Goal: Navigation & Orientation: Find specific page/section

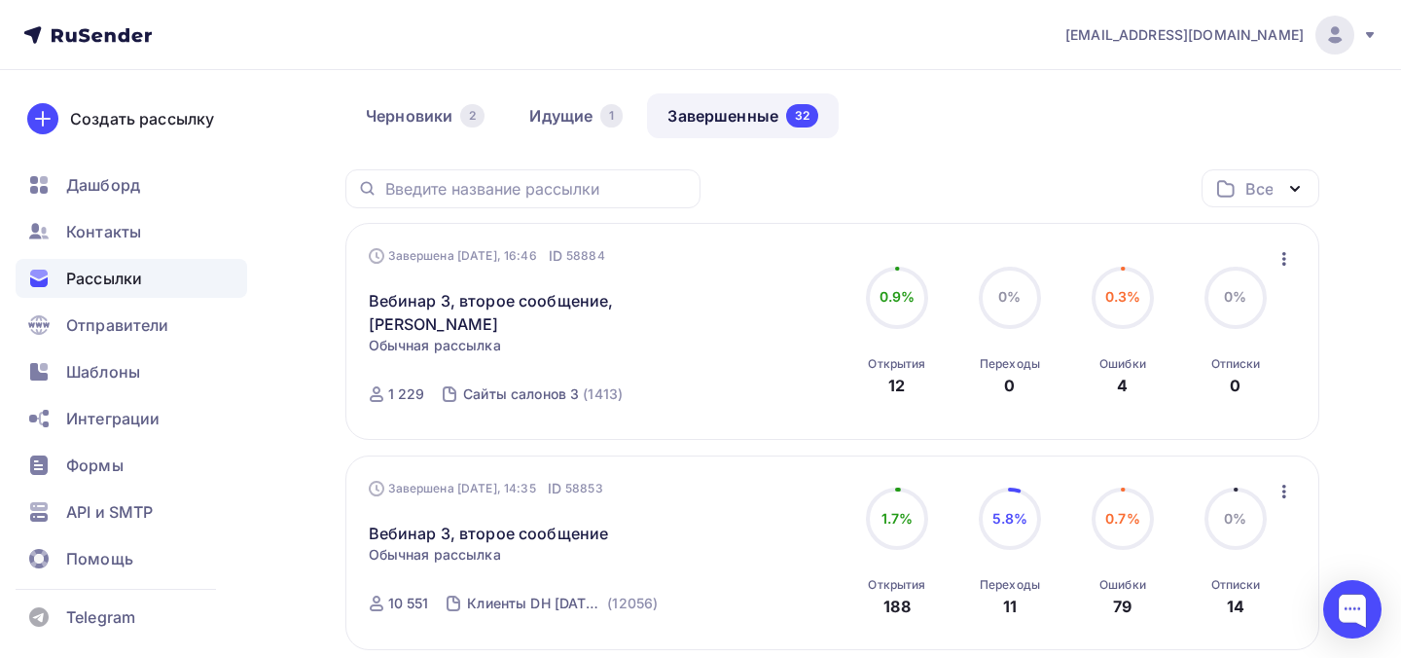
scroll to position [159, 0]
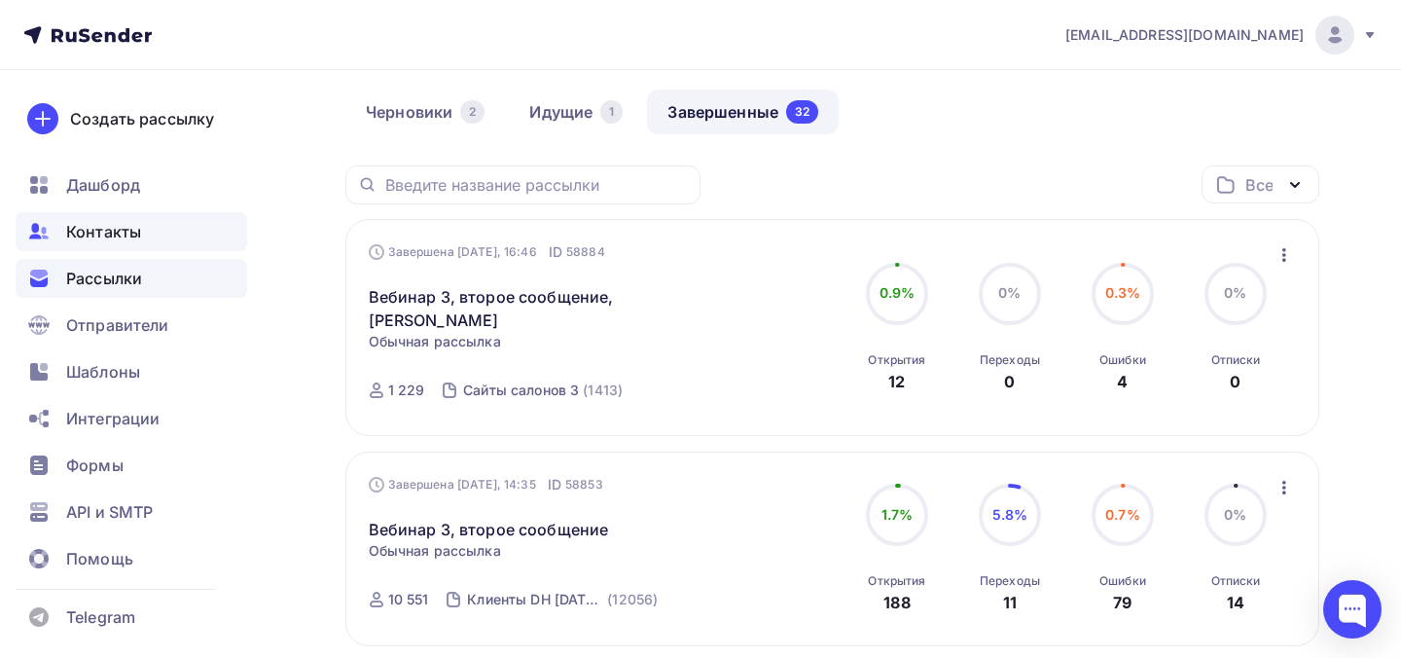
click at [171, 238] on div "Контакты" at bounding box center [132, 231] width 232 height 39
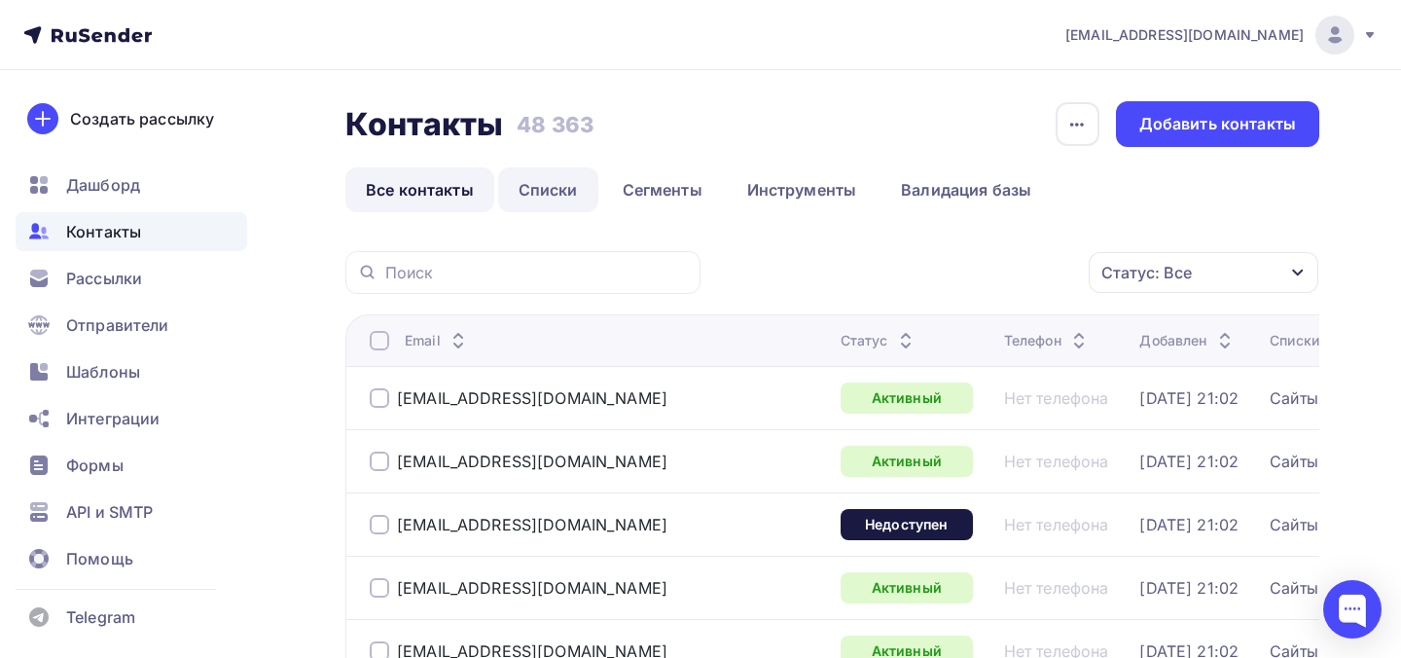
click at [565, 203] on link "Списки" at bounding box center [548, 189] width 100 height 45
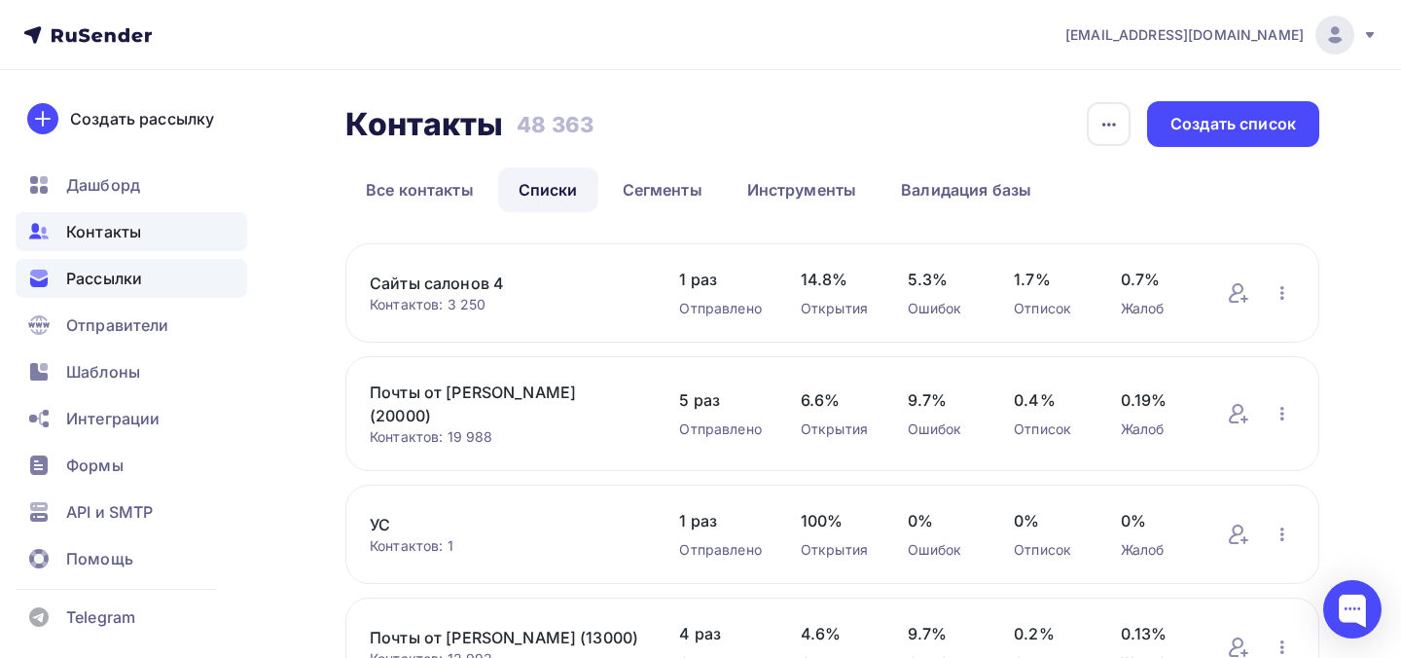
click at [210, 267] on div "Рассылки" at bounding box center [132, 278] width 232 height 39
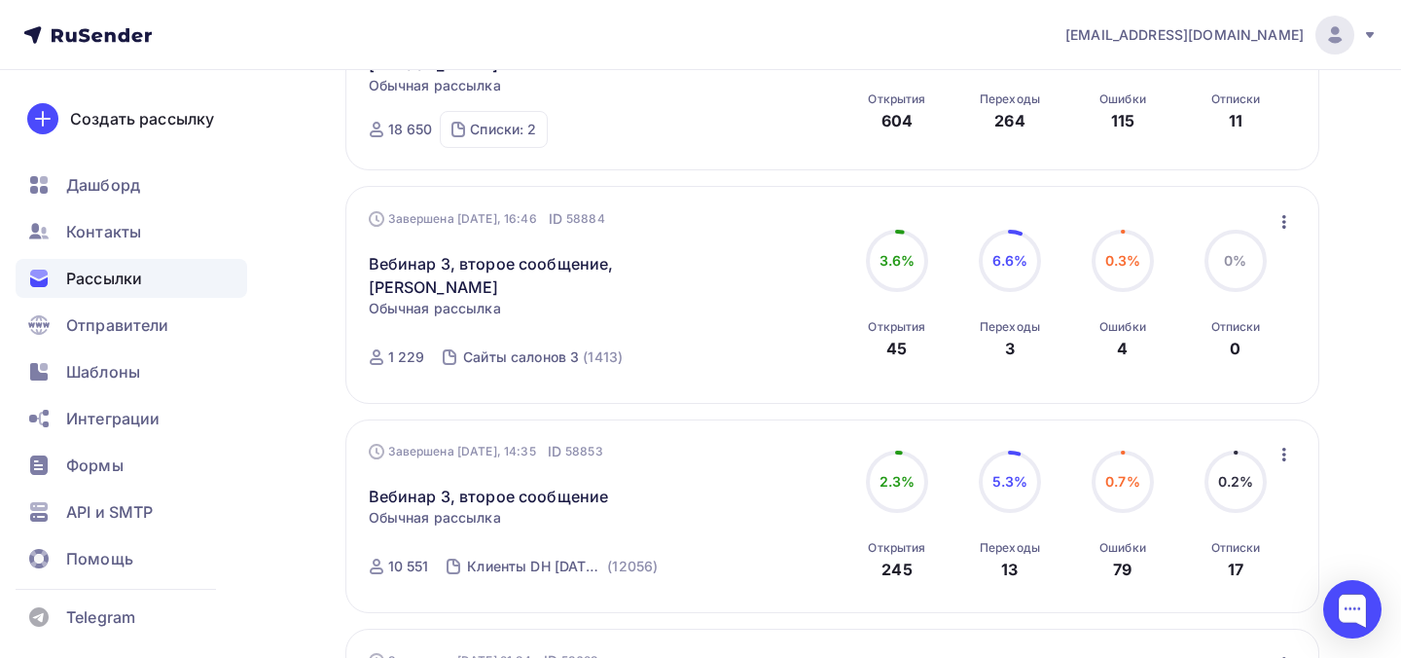
scroll to position [418, 0]
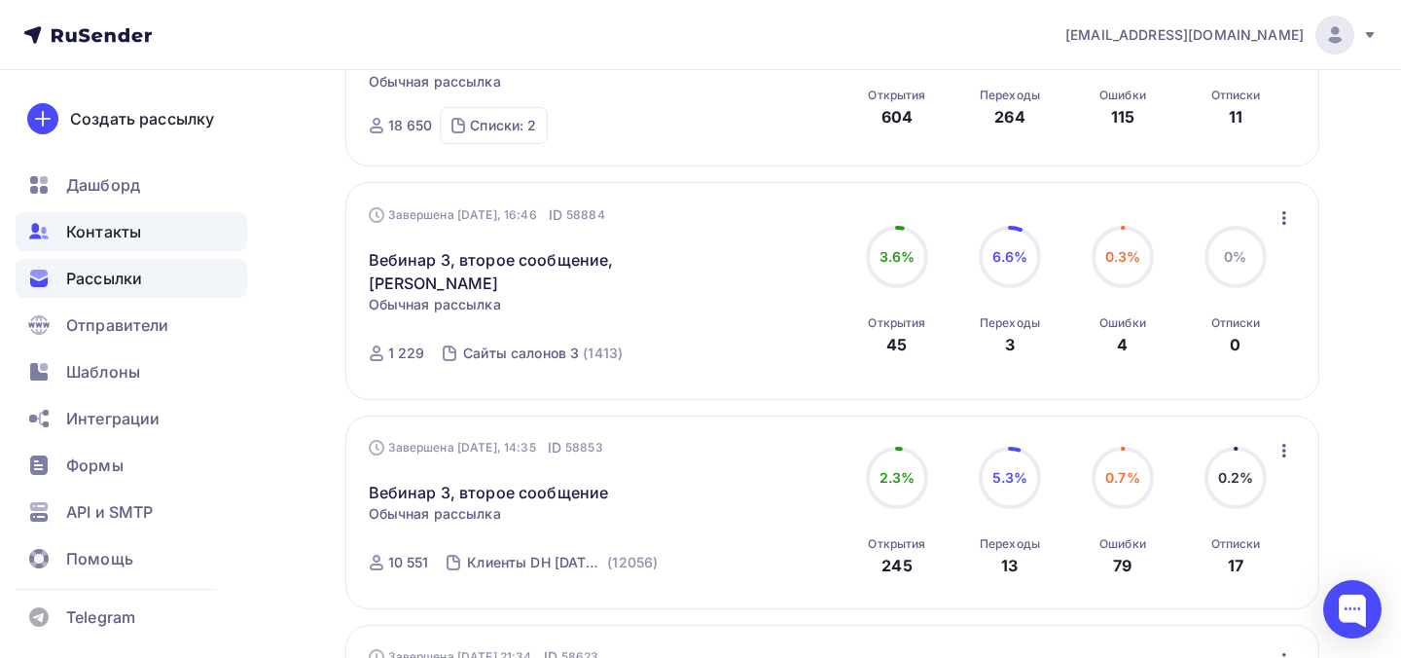
click at [149, 232] on div "Контакты" at bounding box center [132, 231] width 232 height 39
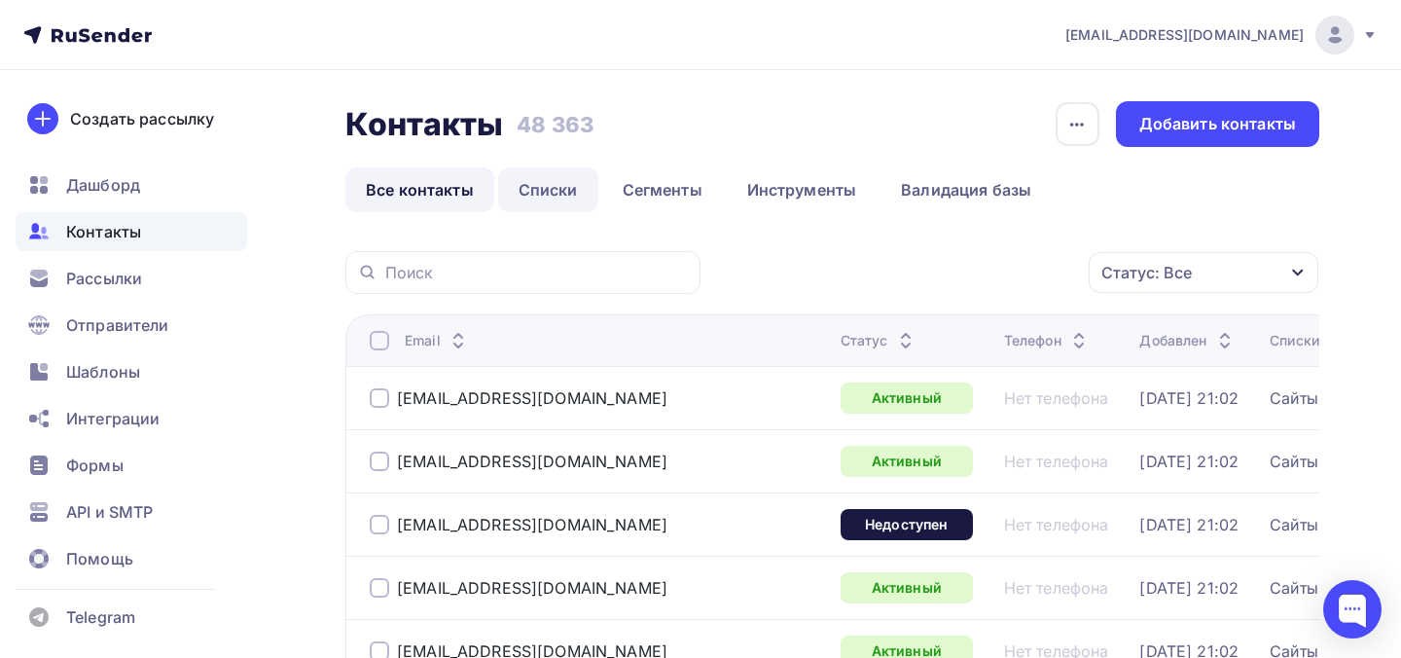
click at [534, 182] on link "Списки" at bounding box center [548, 189] width 100 height 45
